Goal: Task Accomplishment & Management: Manage account settings

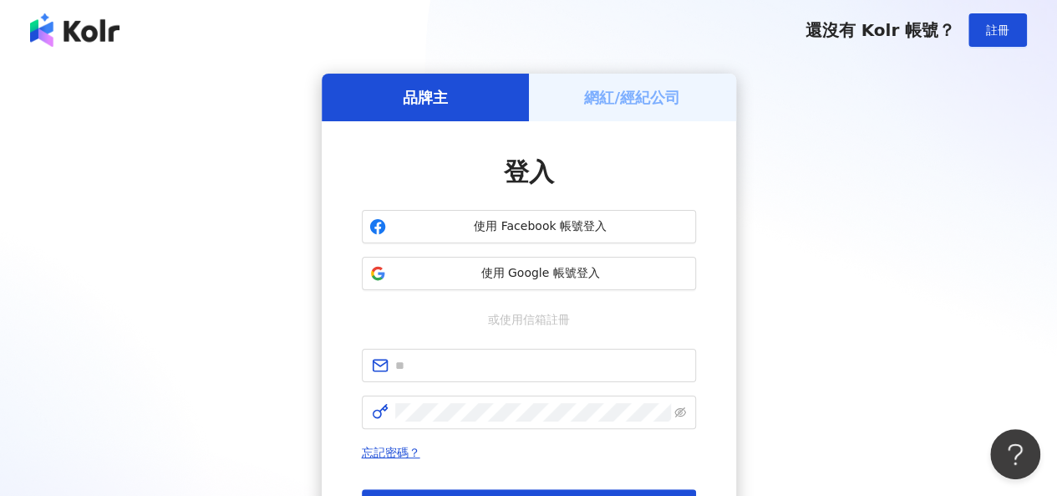
click at [133, 241] on div "品牌主 網紅/經紀公司 登入 使用 Facebook 帳號登入 使用 Google 帳號登入 或使用信箱註冊 忘記密碼？ 登入 還沒有 Kolr 帳號？ 立即…" at bounding box center [528, 332] width 1017 height 516
click at [475, 360] on input "text" at bounding box center [540, 365] width 291 height 18
paste input "**********"
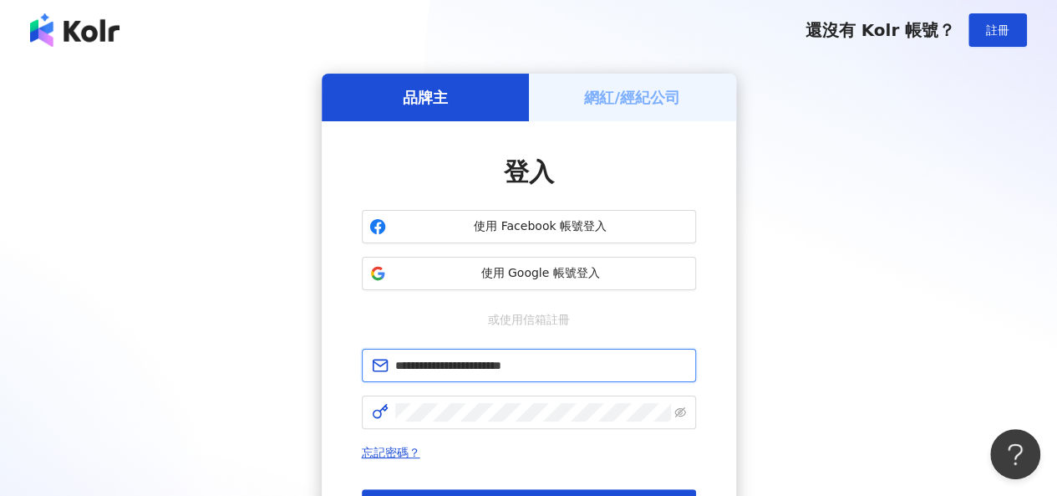
type input "**********"
click at [599, 91] on h5 "網紅/經紀公司" at bounding box center [632, 97] width 96 height 21
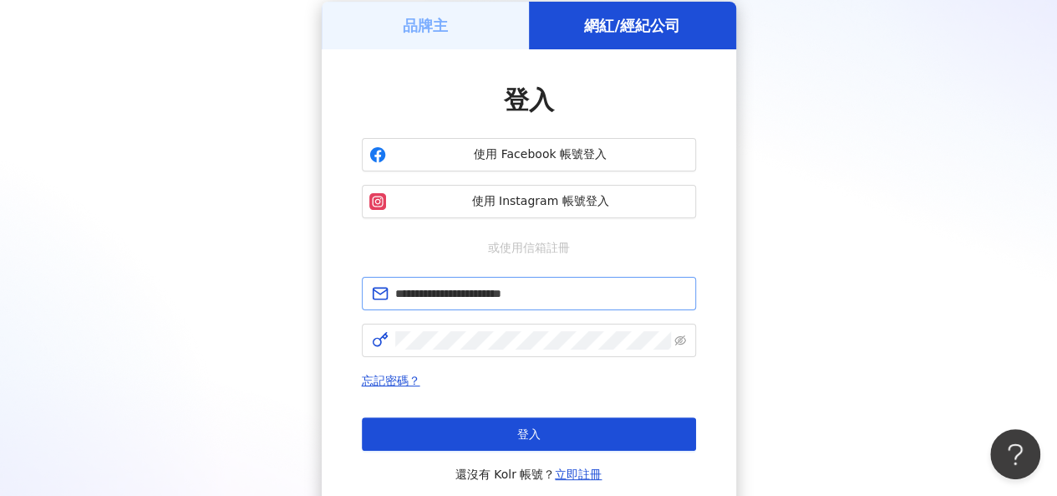
scroll to position [84, 0]
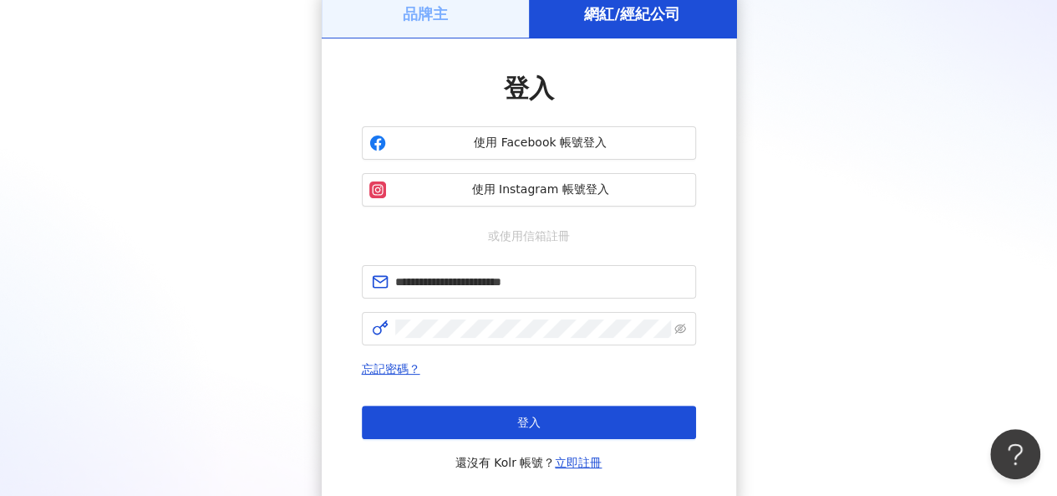
click at [153, 230] on div "**********" at bounding box center [528, 248] width 1017 height 516
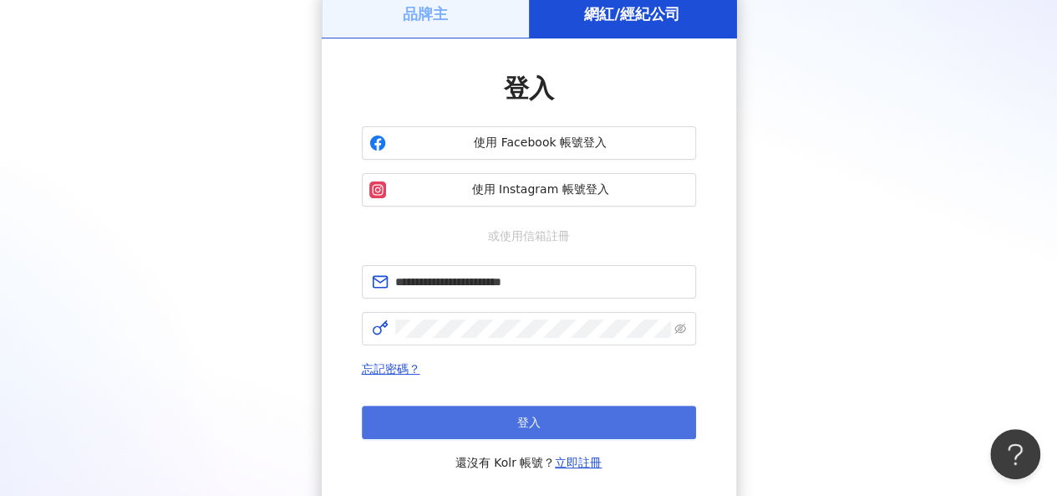
click at [527, 423] on span "登入" at bounding box center [528, 421] width 23 height 13
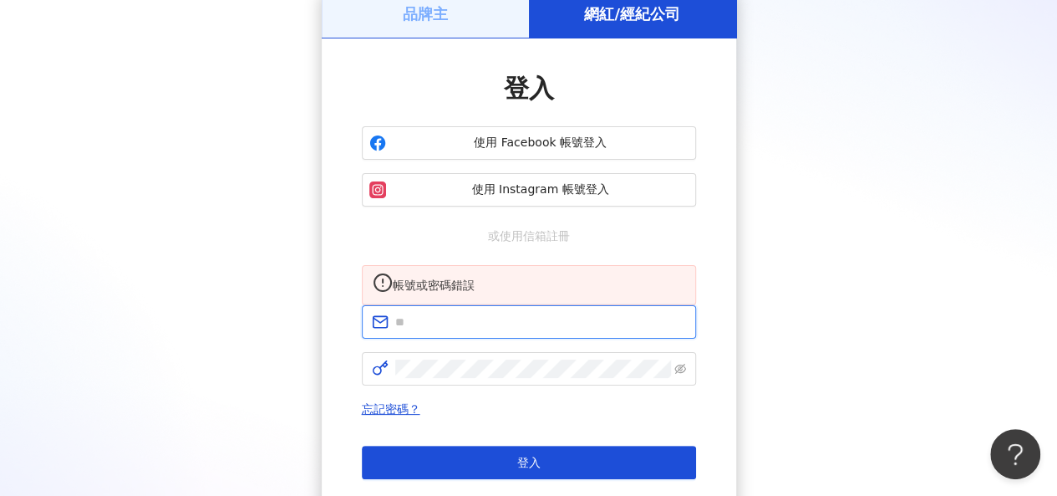
click at [498, 331] on input "text" at bounding box center [540, 322] width 291 height 18
type input "**********"
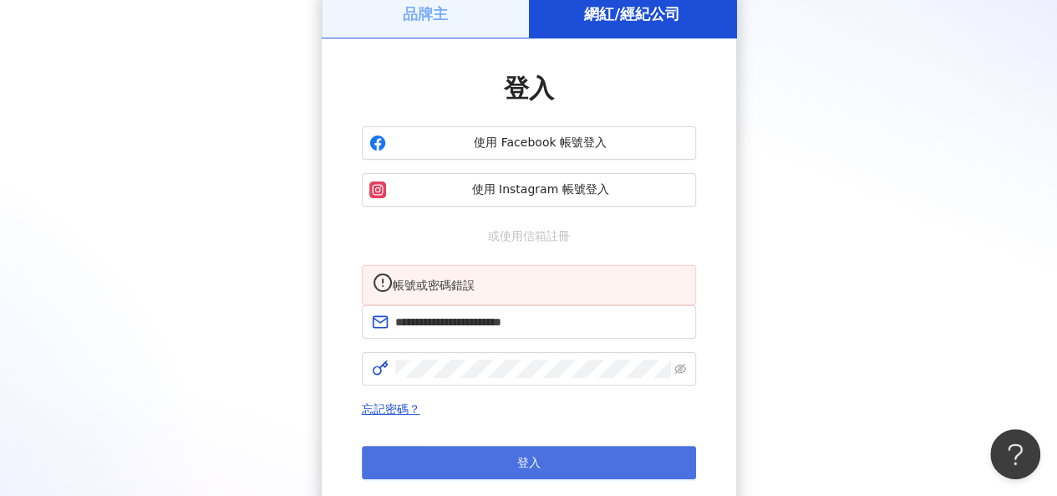
click at [567, 474] on button "登入" at bounding box center [529, 462] width 334 height 33
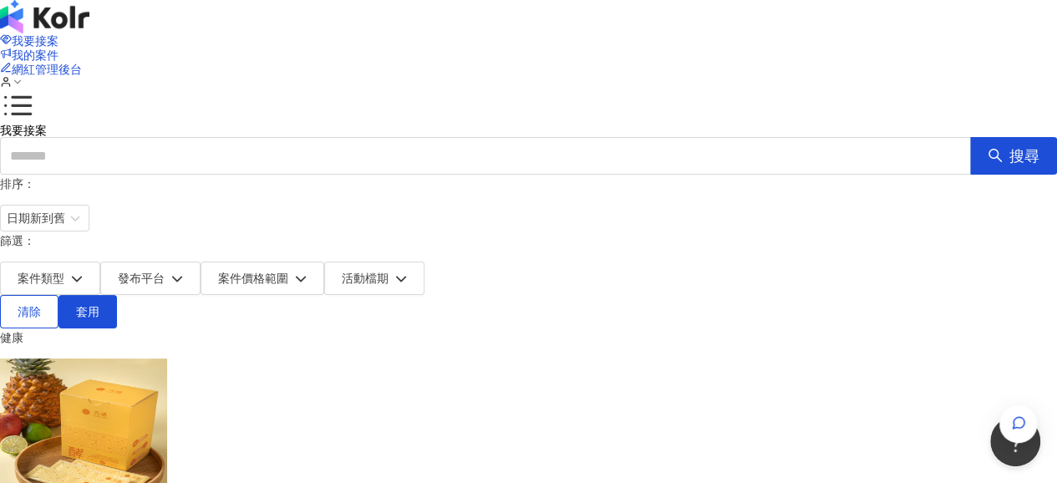
click at [641, 222] on form "排序： 日期新到舊 篩選： 案件類型 發布平台 案件價格範圍 活動檔期" at bounding box center [528, 235] width 1057 height 120
click at [59, 48] on span "我的案件" at bounding box center [35, 54] width 47 height 13
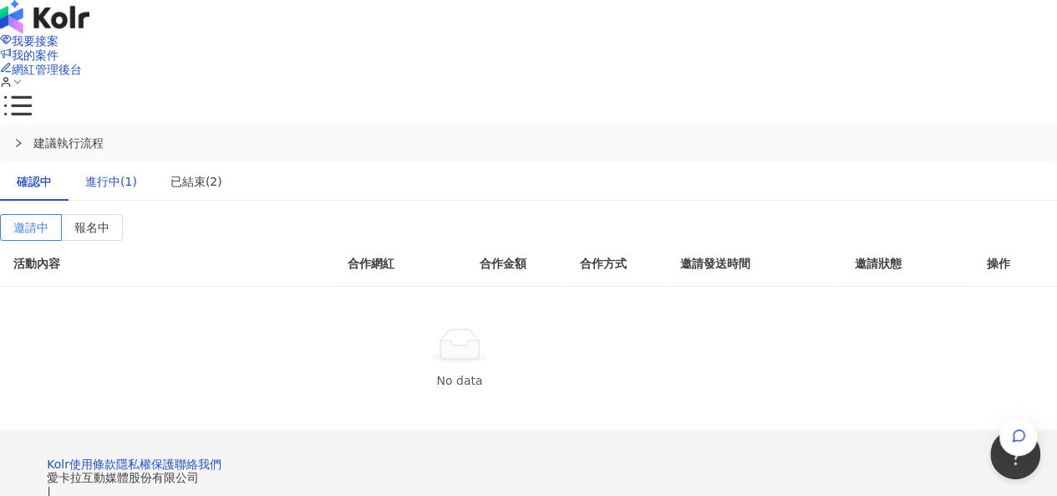
click at [137, 172] on div "進行中(1)" at bounding box center [111, 181] width 52 height 18
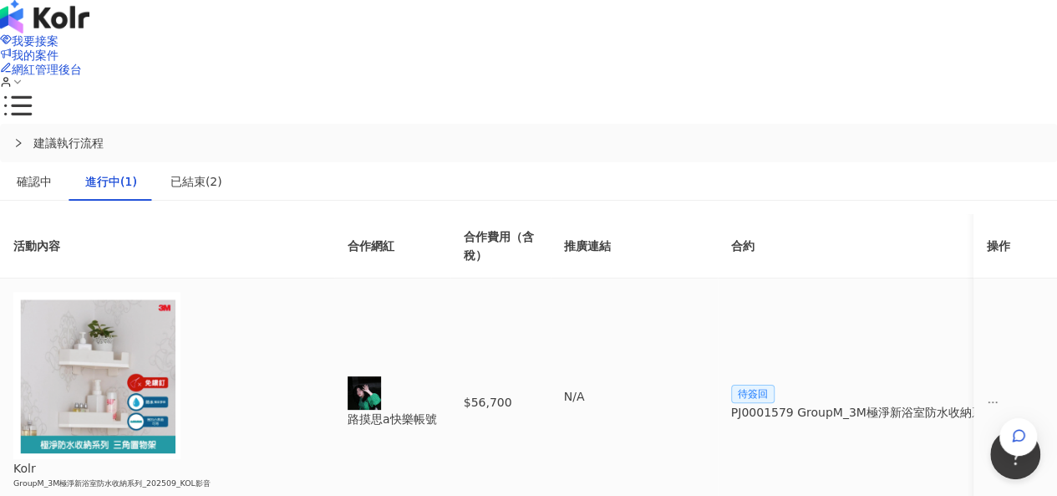
click at [250, 494] on div "查看詳細內容" at bounding box center [167, 503] width 308 height 18
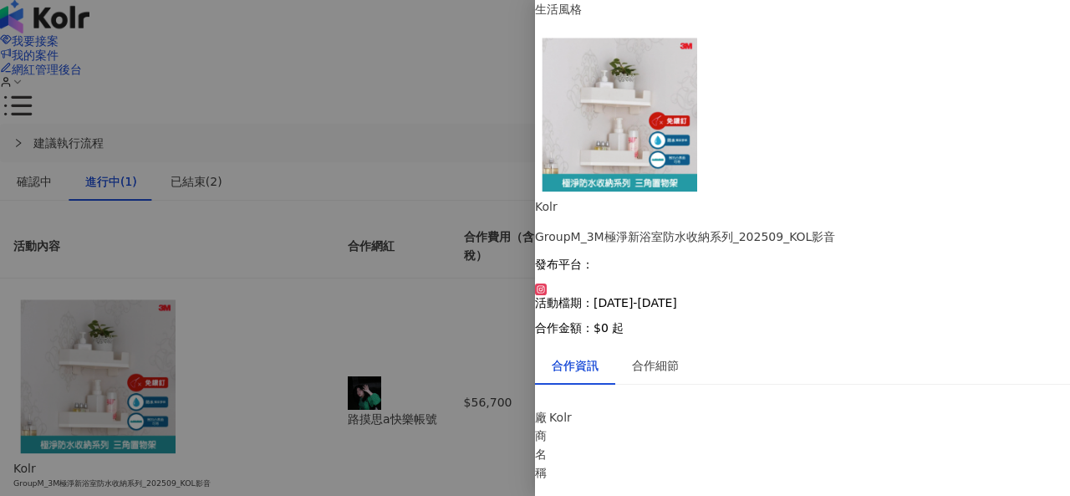
scroll to position [15, 0]
click at [401, 362] on div at bounding box center [535, 248] width 1070 height 496
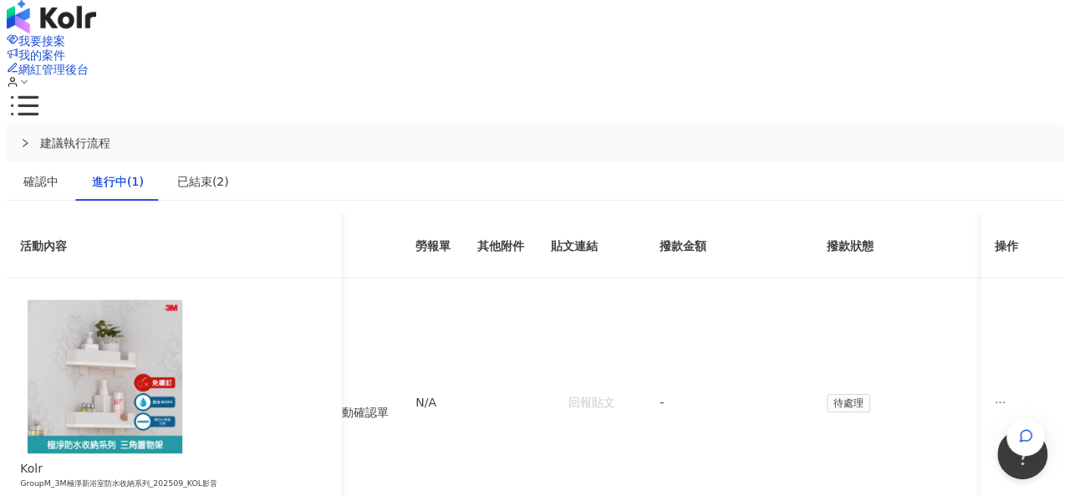
scroll to position [0, 0]
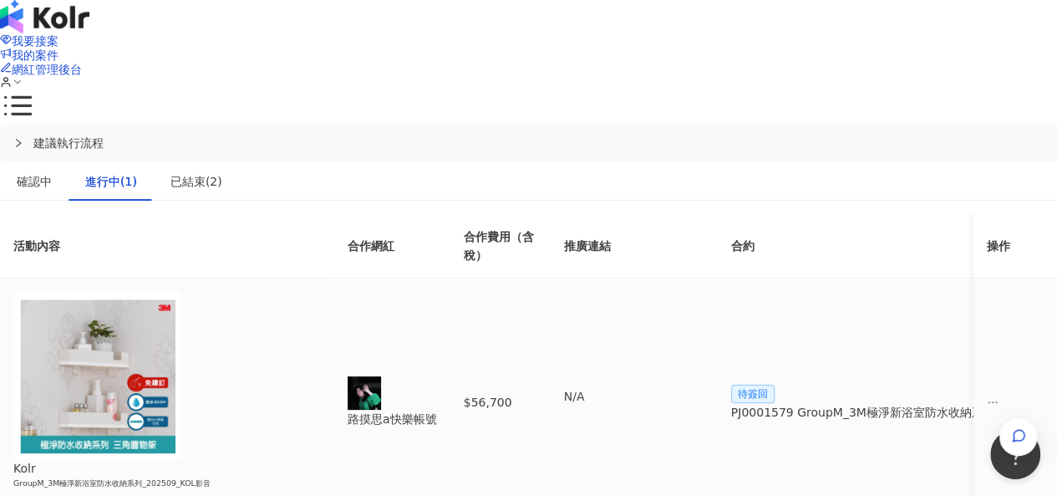
click at [987, 396] on span "ellipsis" at bounding box center [993, 402] width 12 height 12
click at [775, 385] on span "待簽回" at bounding box center [752, 394] width 43 height 18
click at [251, 494] on div "查看詳細內容" at bounding box center [167, 503] width 308 height 18
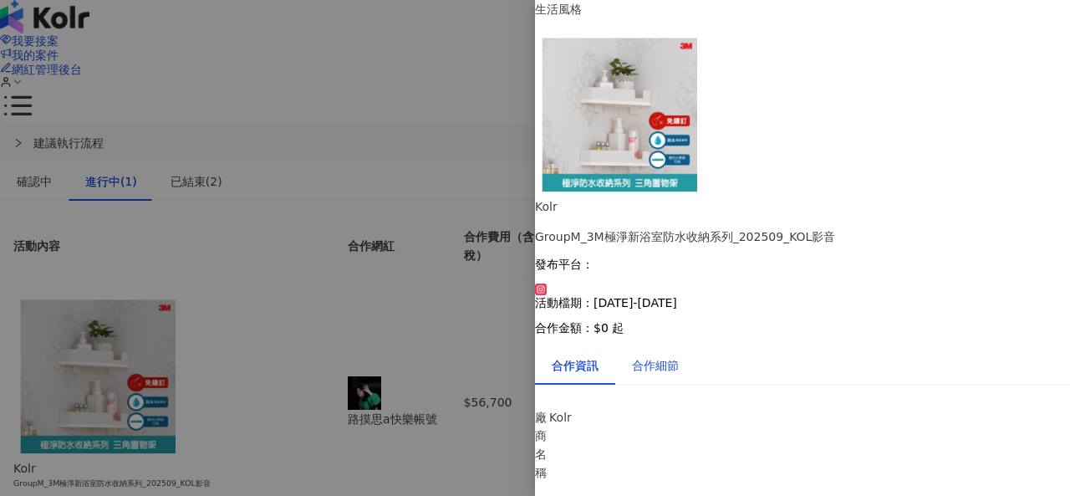
click at [679, 356] on div "合作細節" at bounding box center [655, 365] width 47 height 18
click at [441, 423] on div at bounding box center [535, 248] width 1070 height 496
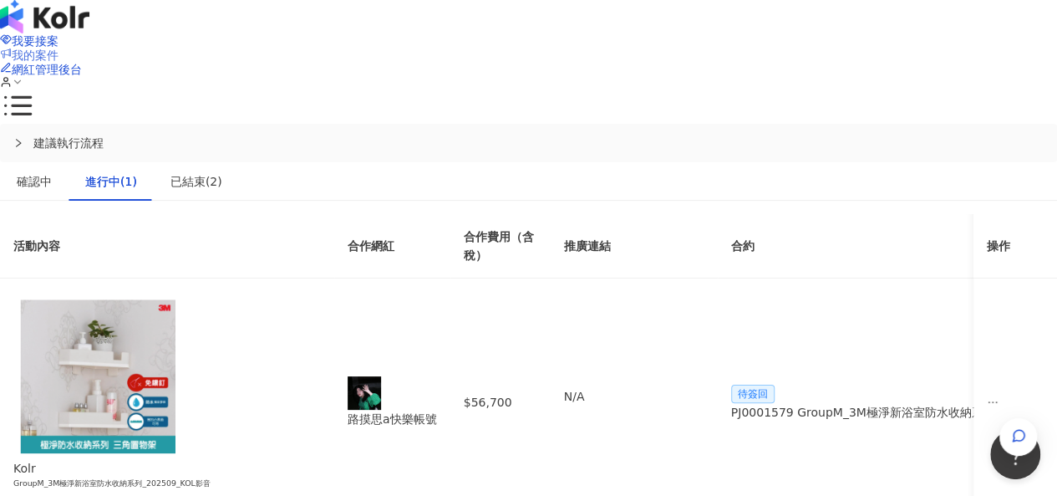
click at [59, 48] on span "我的案件" at bounding box center [35, 54] width 47 height 13
click at [82, 63] on span "網紅管理後台" at bounding box center [47, 69] width 70 height 13
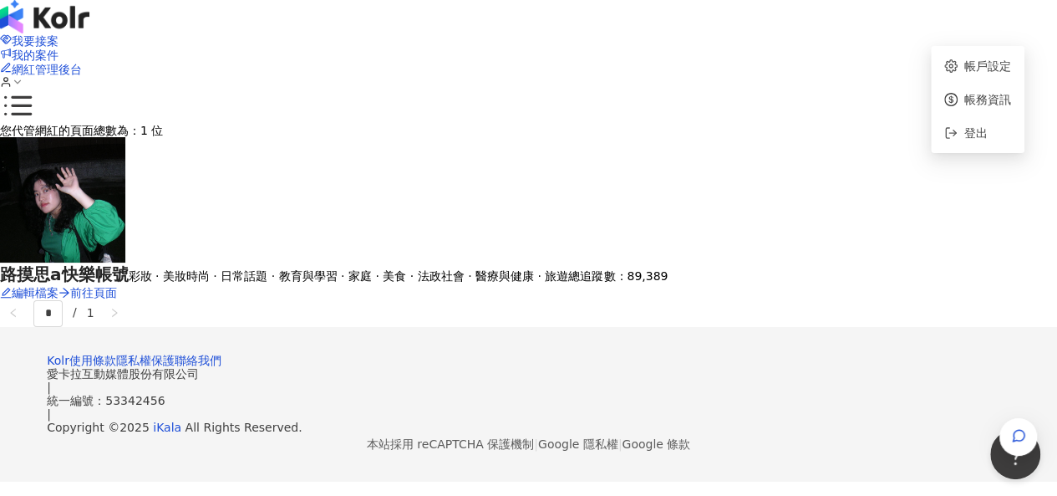
click at [9, 84] on icon at bounding box center [6, 85] width 8 height 3
click at [737, 126] on div "您代管網紅的頁面總數為：1 位 路摸思a快樂帳號 彩妝 · 美妝時尚 · 日常話題 · 教育與學習 · 家庭 · 美食 · 法政社會 · 醫療與健康 · 旅遊…" at bounding box center [528, 225] width 1057 height 202
click at [59, 48] on span "我的案件" at bounding box center [35, 54] width 47 height 13
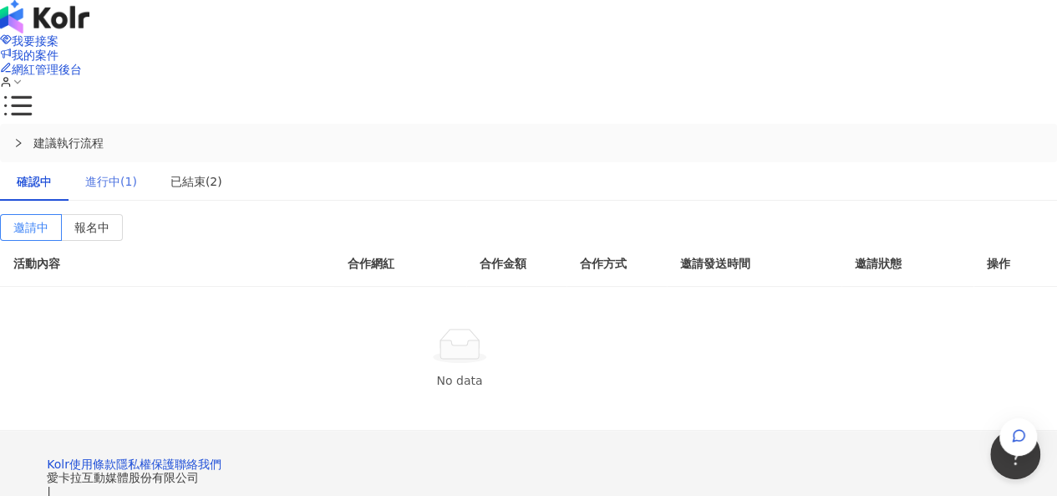
click at [154, 162] on div "進行中(1)" at bounding box center [111, 181] width 85 height 38
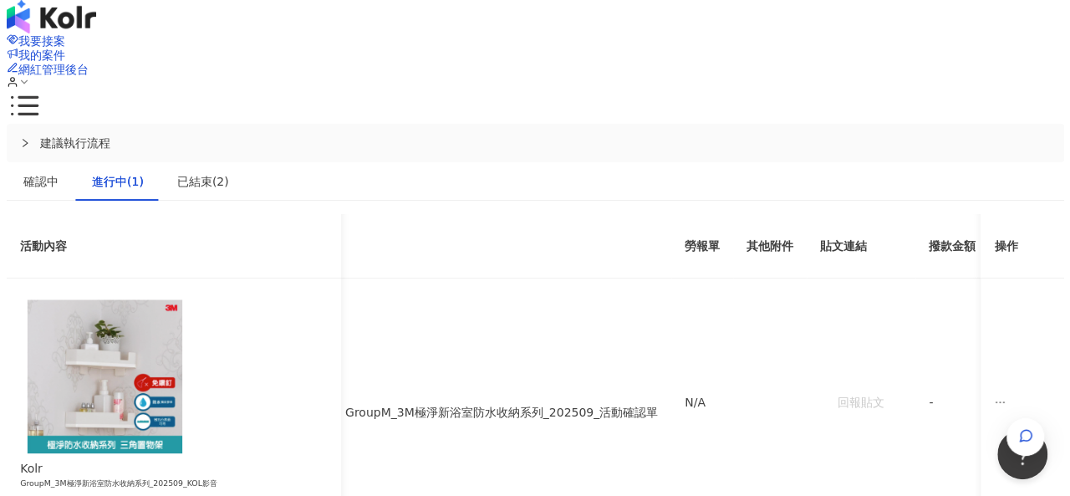
scroll to position [0, 446]
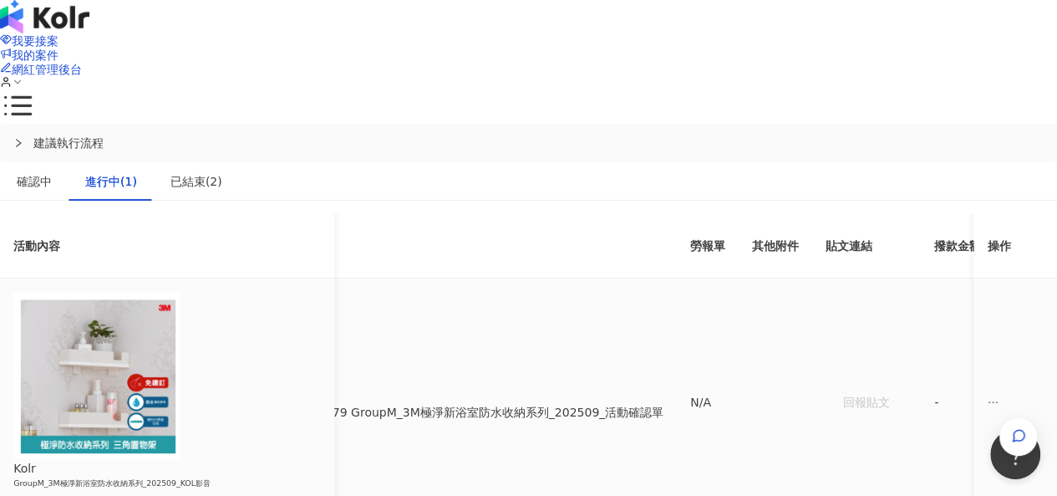
click at [639, 403] on div "PJ0001579 GroupM_3M極淨新浴室防水收納系列_202509_活動確認單" at bounding box center [475, 412] width 380 height 18
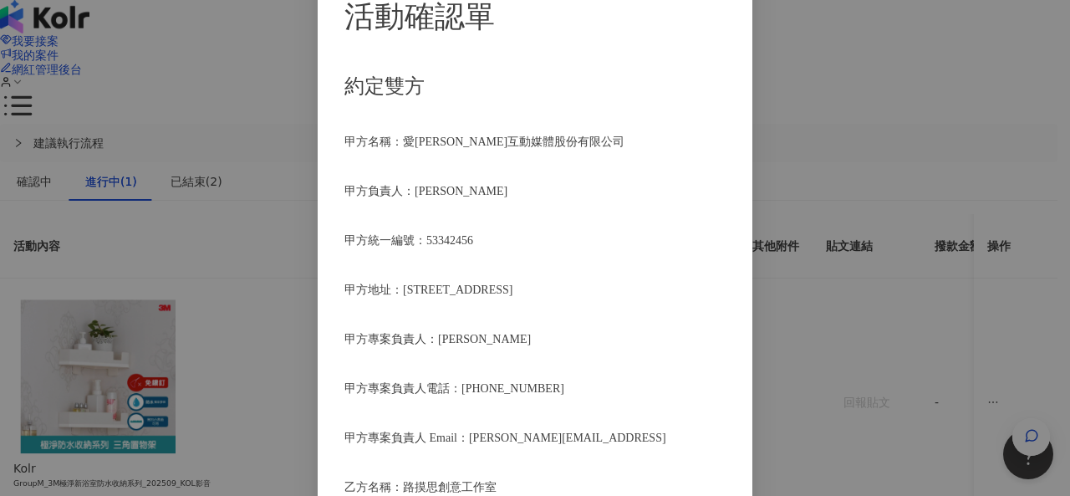
scroll to position [2257, 0]
click at [983, 209] on div "活動確認單 約定雙方 甲方名稱：愛[PERSON_NAME]互動媒體股份有限公司 甲方負責人：程世嘉 甲方統一編號：53342456 甲方地址：104 [ST…" at bounding box center [535, 248] width 1070 height 496
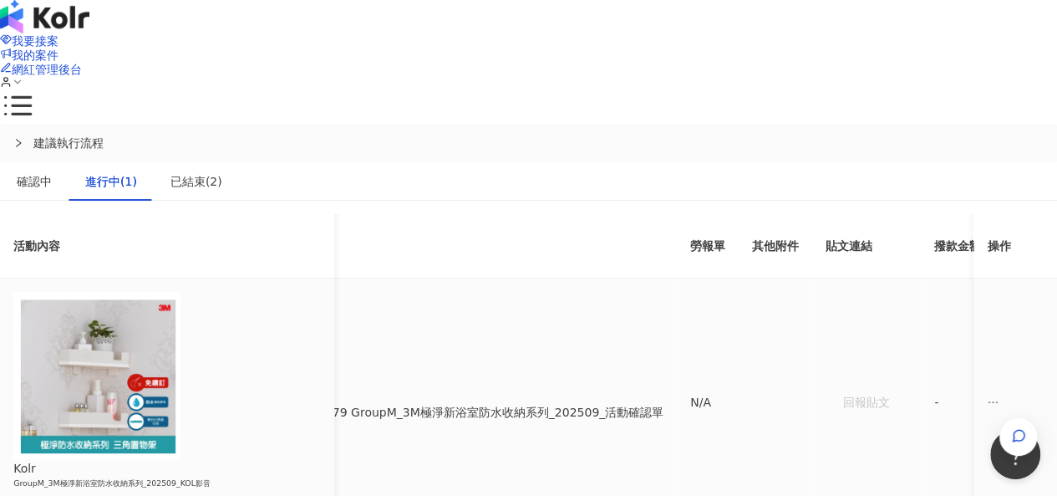
click at [573, 403] on div "PJ0001579 GroupM_3M極淨新浴室防水收納系列_202509_活動確認單" at bounding box center [475, 412] width 380 height 18
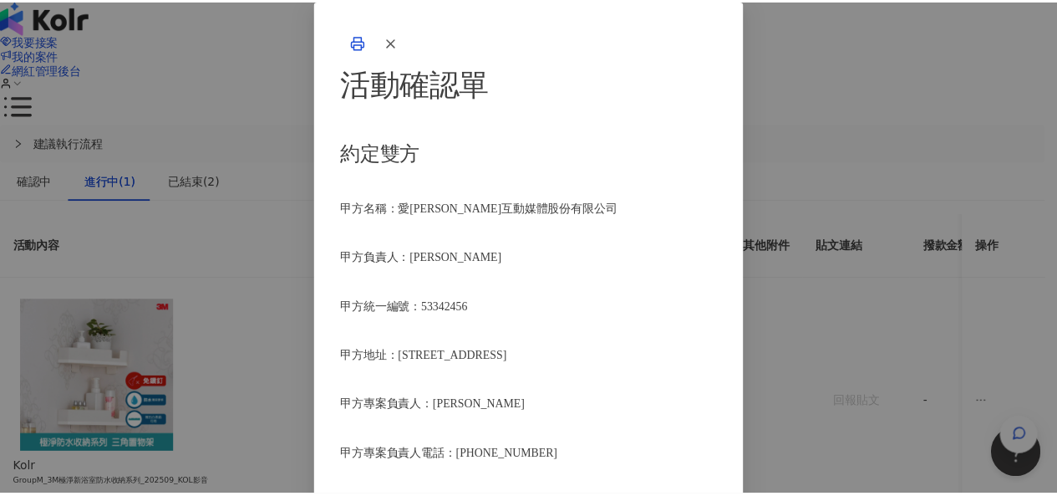
scroll to position [0, 0]
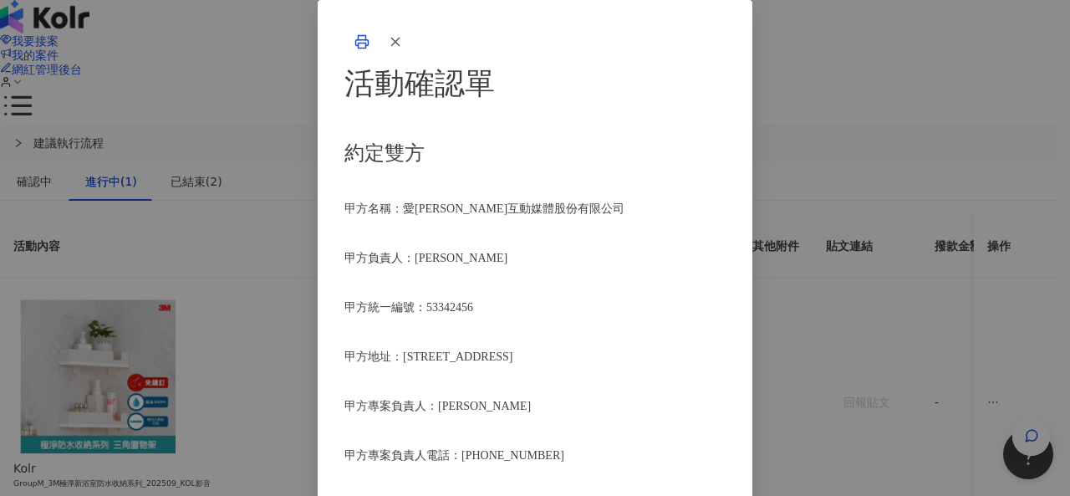
click at [981, 145] on div "活動確認單 約定雙方 甲方名稱：愛[PERSON_NAME]互動媒體股份有限公司 甲方負責人：程世嘉 甲方統一編號：53342456 甲方地址：104 [ST…" at bounding box center [535, 248] width 1070 height 496
